Goal: Find specific page/section: Find specific page/section

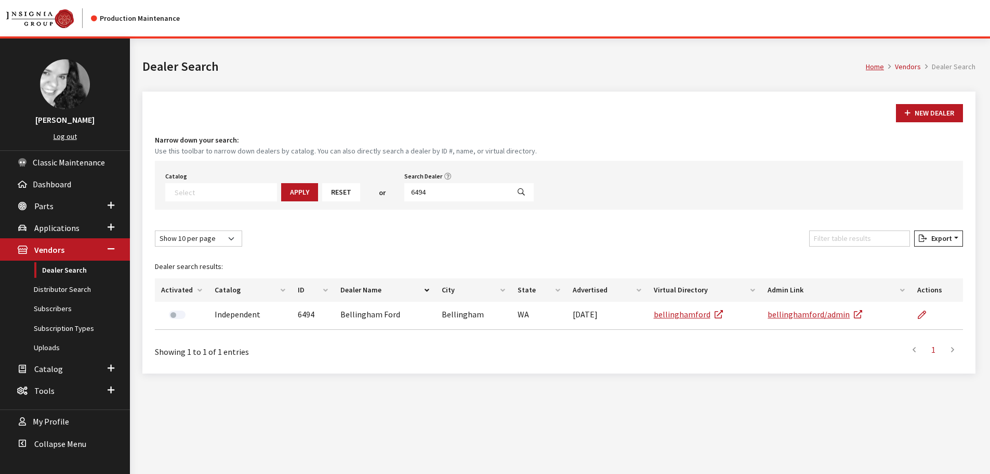
select select
click at [422, 192] on input "6494" at bounding box center [456, 192] width 105 height 18
type input "coven"
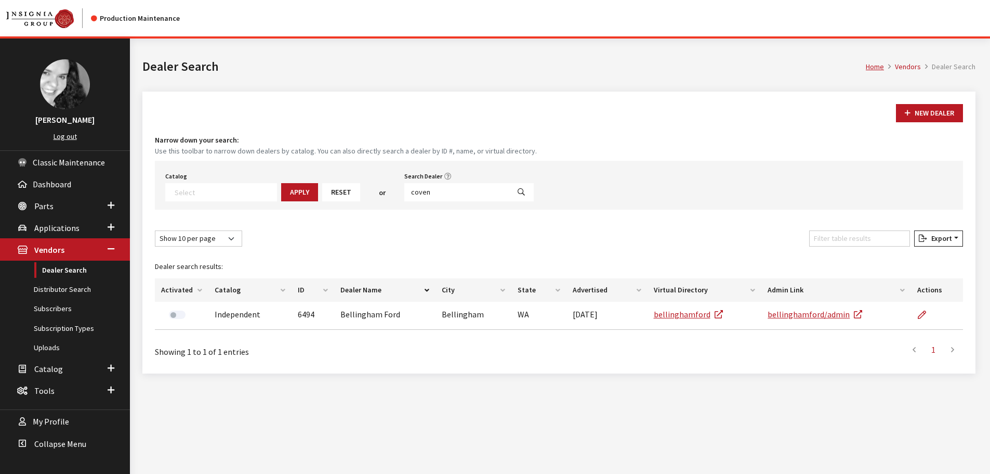
select select
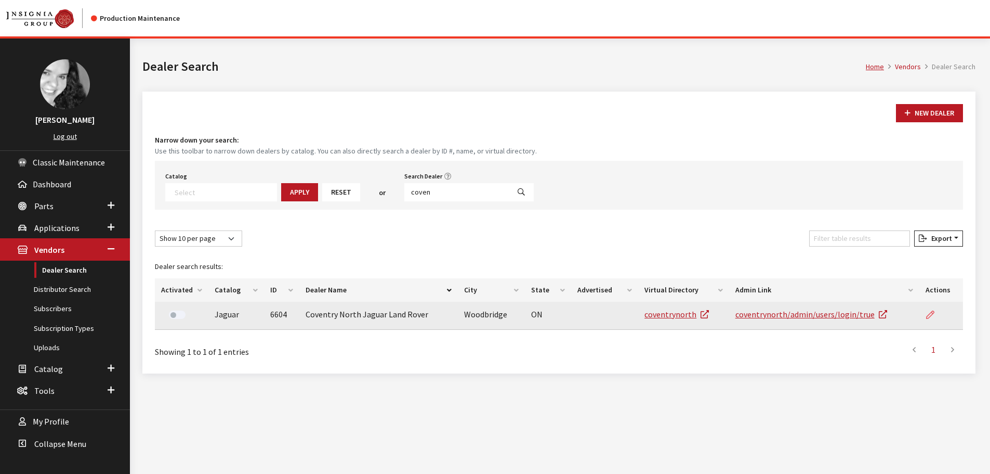
click at [930, 315] on icon at bounding box center [930, 315] width 8 height 8
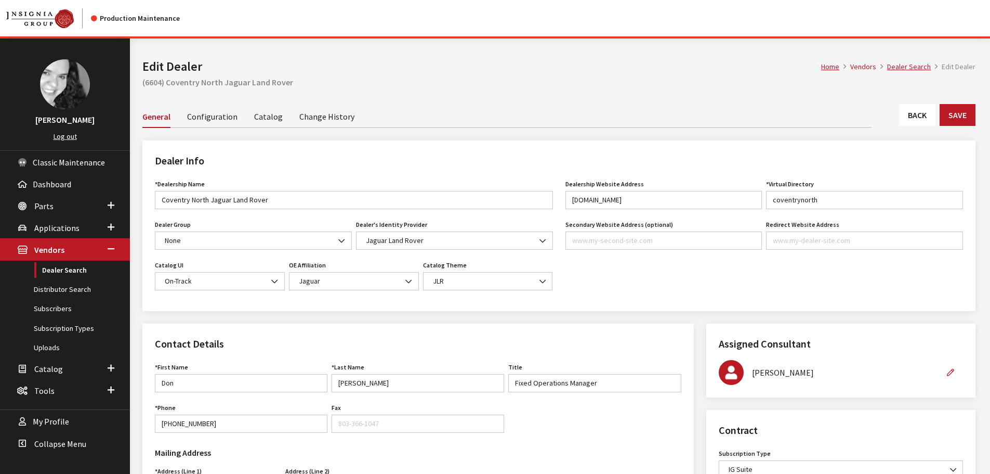
click at [329, 119] on link "Change History" at bounding box center [326, 116] width 55 height 22
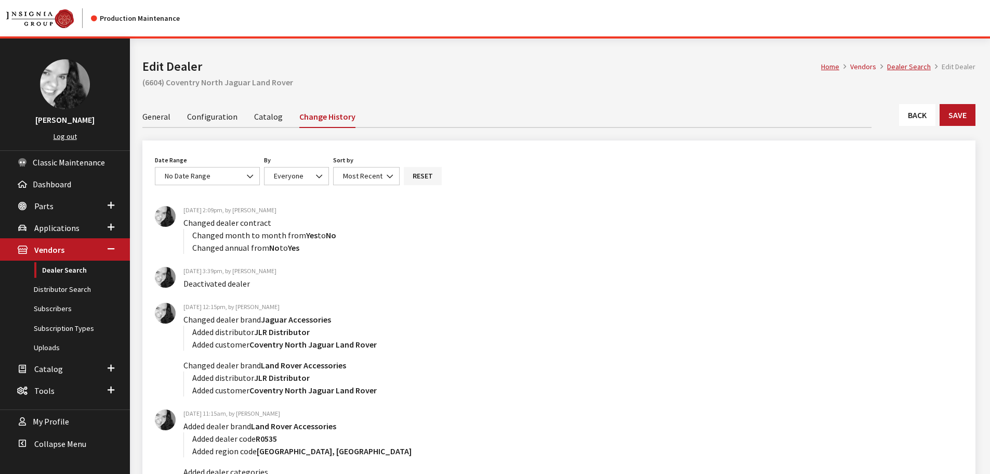
click at [168, 120] on link "General" at bounding box center [156, 116] width 28 height 22
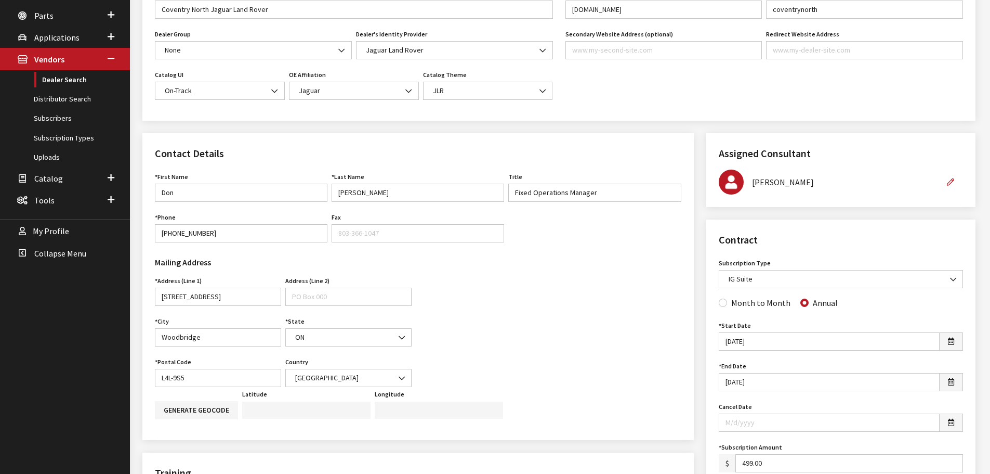
scroll to position [208, 0]
